Goal: Transaction & Acquisition: Book appointment/travel/reservation

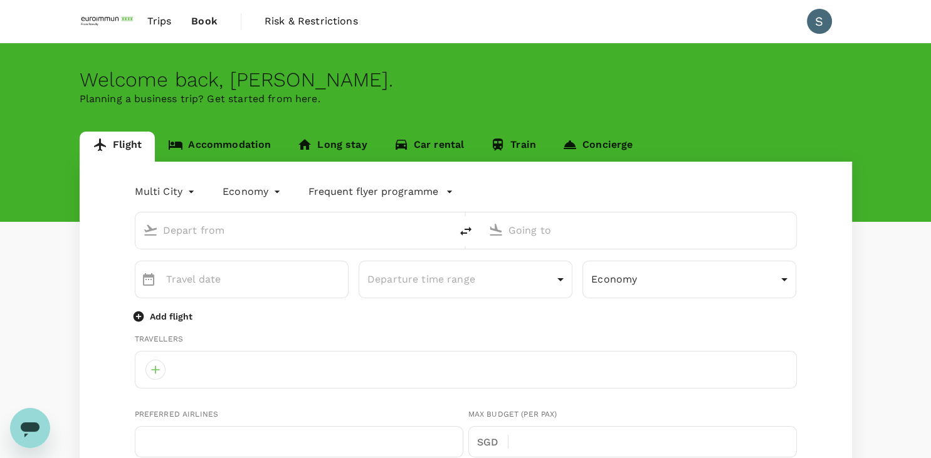
type input "[EMAIL_ADDRESS][DOMAIN_NAME]"
type input "65"
type input "97986379"
click at [187, 233] on input "text" at bounding box center [293, 230] width 261 height 19
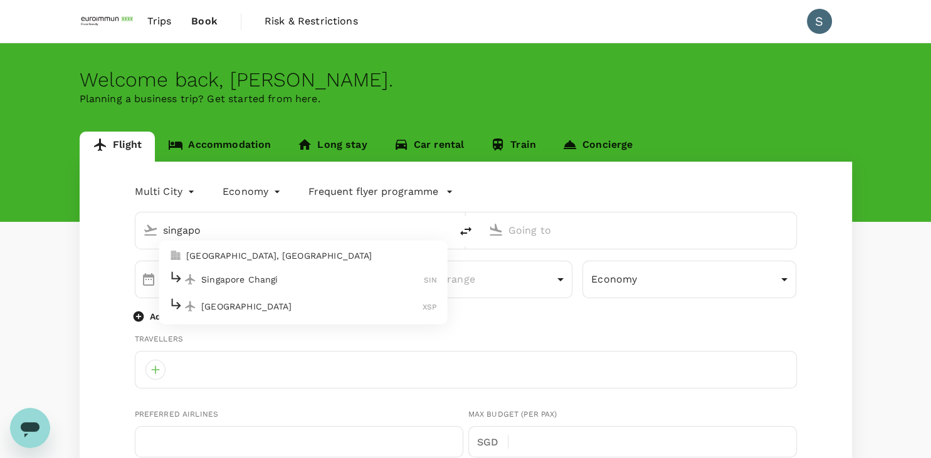
click at [290, 276] on p "Singapore Changi" at bounding box center [312, 279] width 223 height 13
type input "singapo"
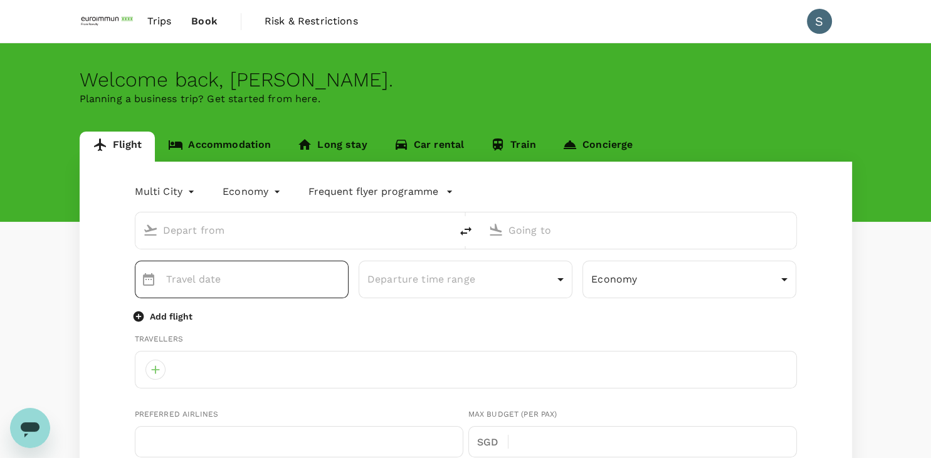
type input "Singapore Changi (SIN)"
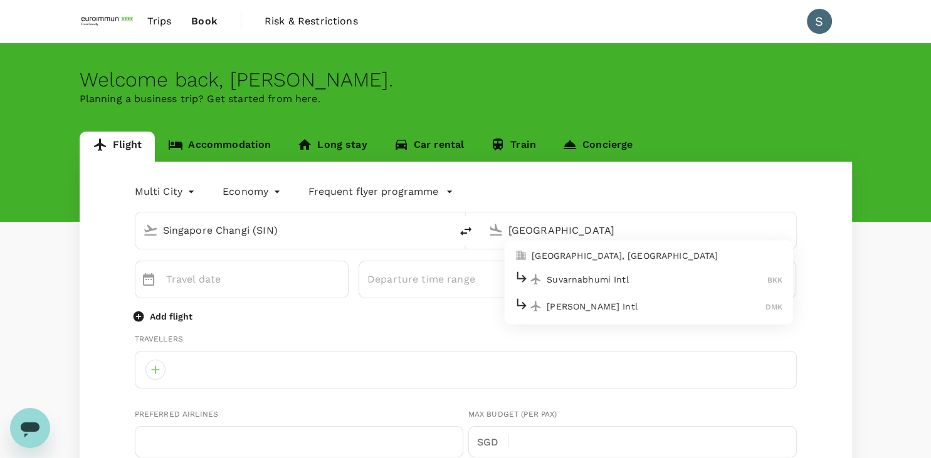
click at [626, 282] on p "Suvarnabhumi Intl" at bounding box center [657, 279] width 221 height 13
type input "Suvarnabhumi Intl (BKK)"
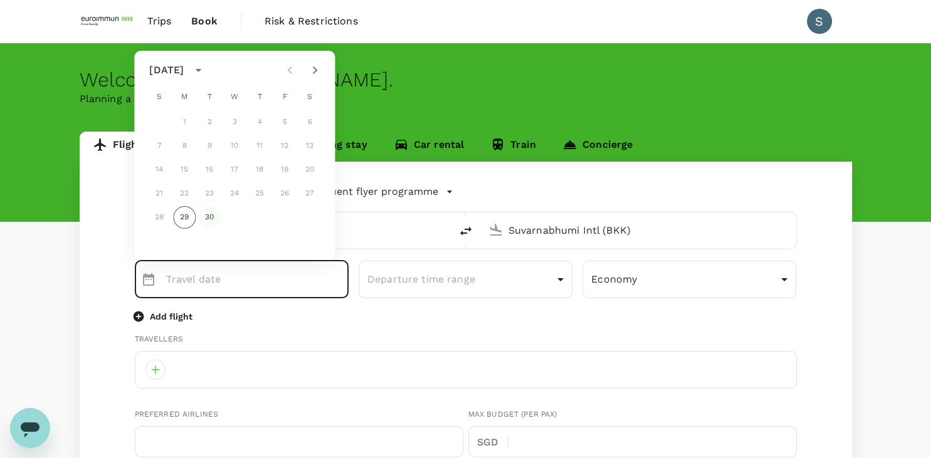
click at [211, 218] on button "30" at bounding box center [209, 217] width 23 height 23
type input "[DATE]"
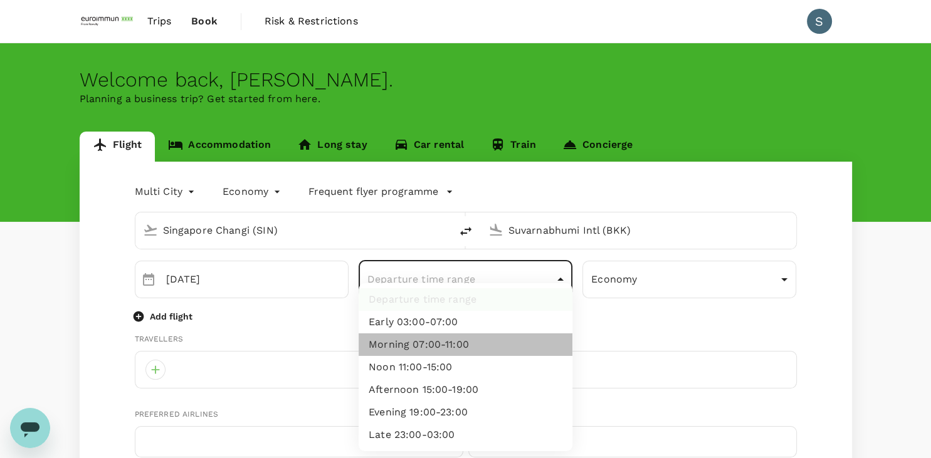
click at [470, 345] on li "Morning 07:00-11:00" at bounding box center [466, 345] width 214 height 23
type input "morning"
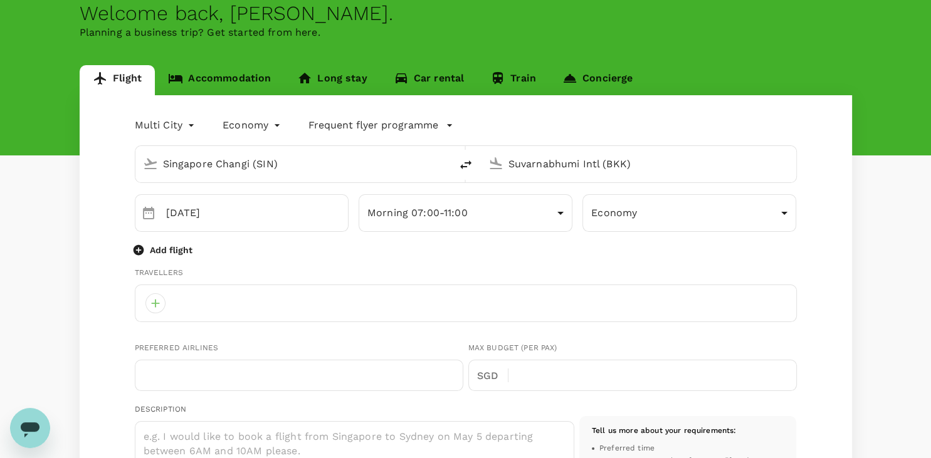
scroll to position [66, 0]
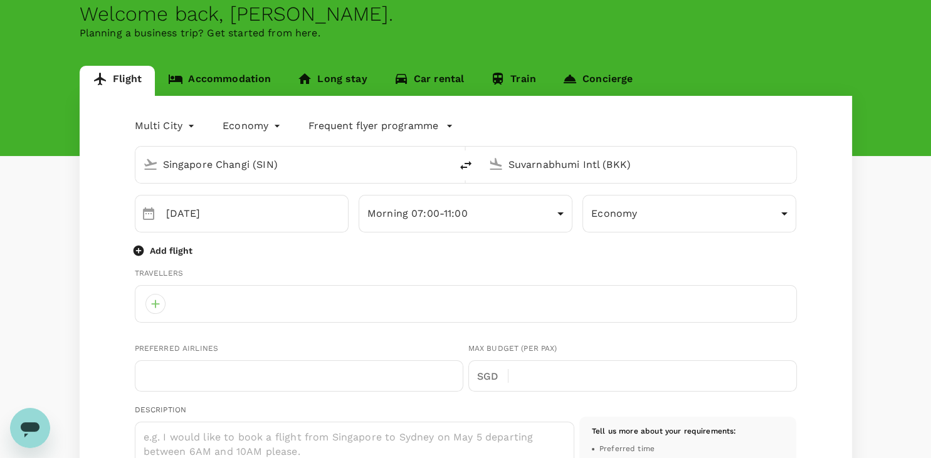
click at [451, 124] on icon "button" at bounding box center [449, 126] width 13 height 13
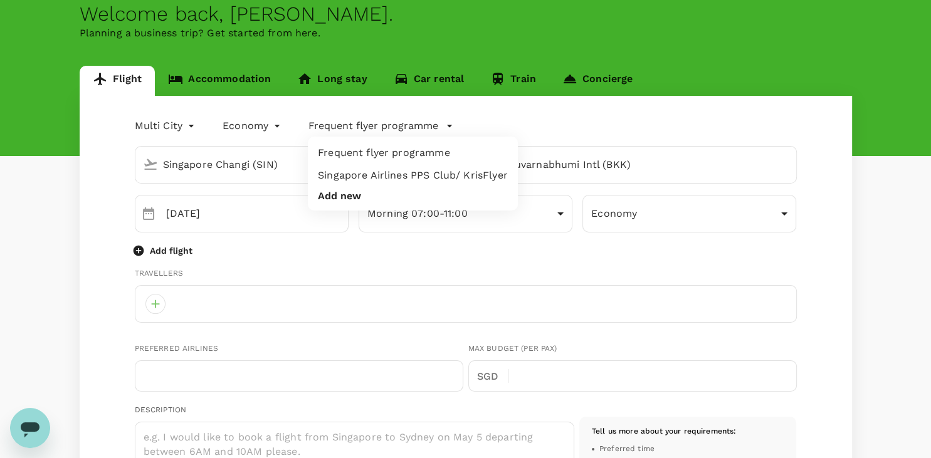
click at [451, 124] on div at bounding box center [465, 229] width 931 height 458
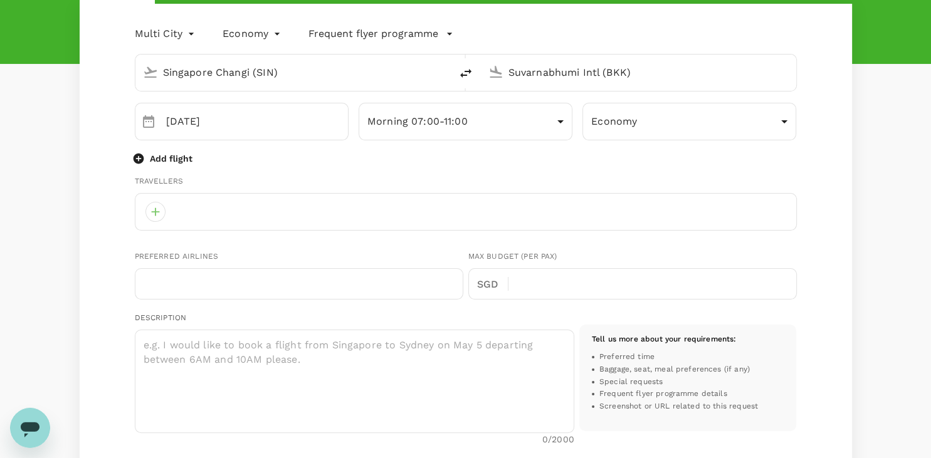
scroll to position [100, 0]
